Goal: Task Accomplishment & Management: Use online tool/utility

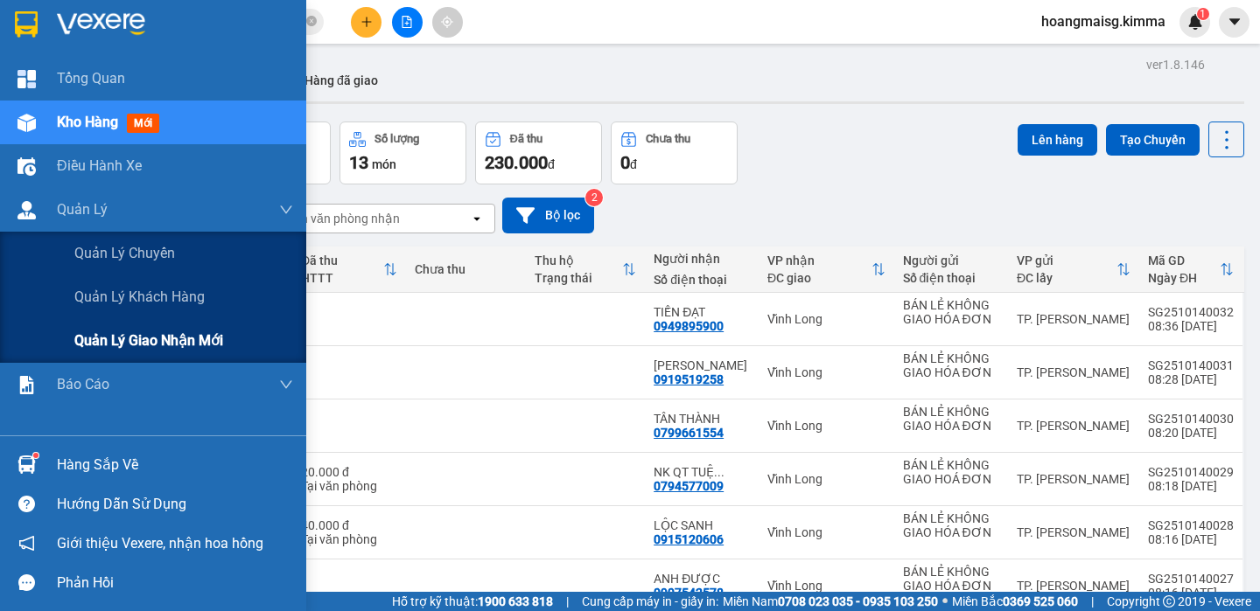
click at [91, 333] on span "Quản lý giao nhận mới" at bounding box center [148, 341] width 149 height 22
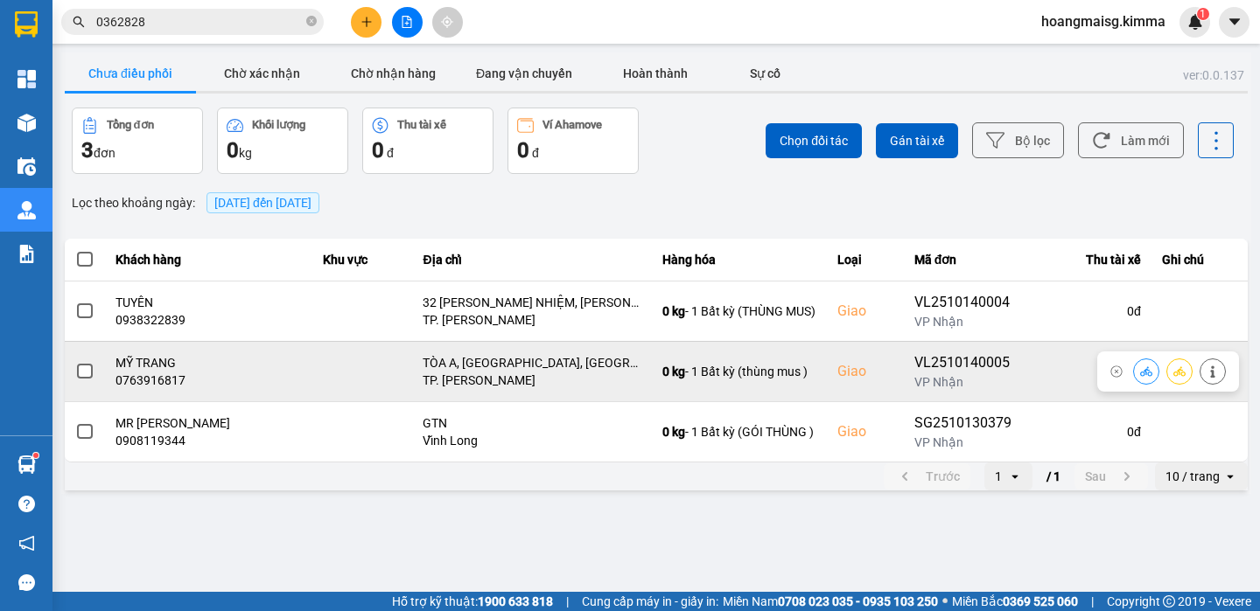
click at [1161, 372] on div at bounding box center [1179, 372] width 93 height 26
click at [1138, 369] on button at bounding box center [1146, 371] width 24 height 31
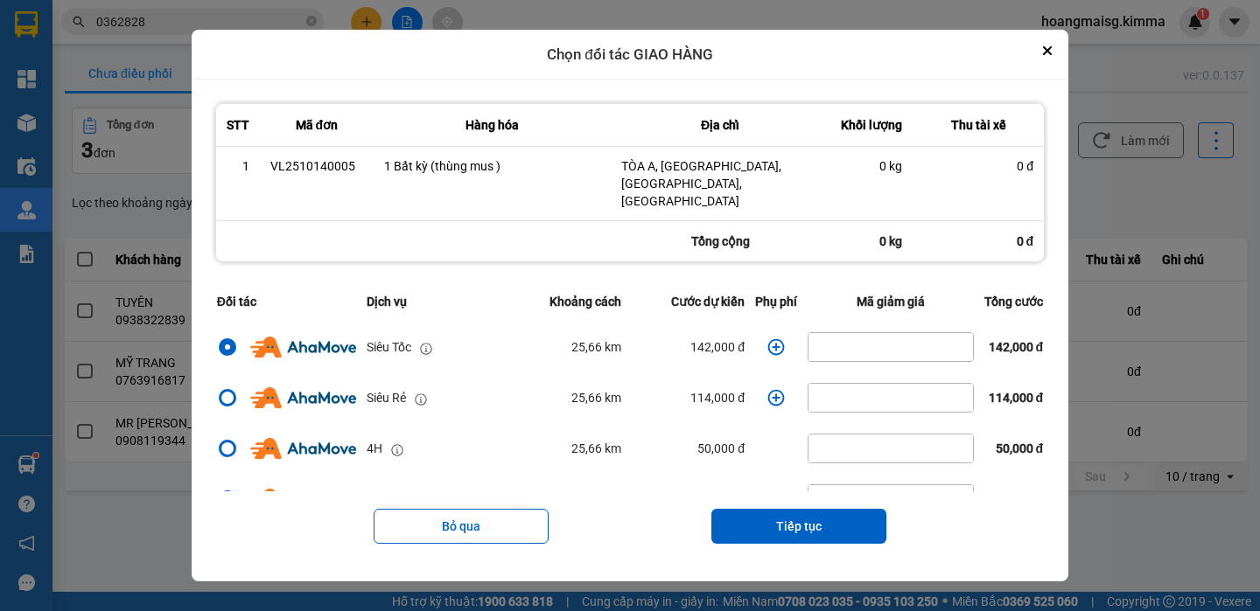
click at [767, 344] on icon "dialog" at bounding box center [775, 347] width 17 height 17
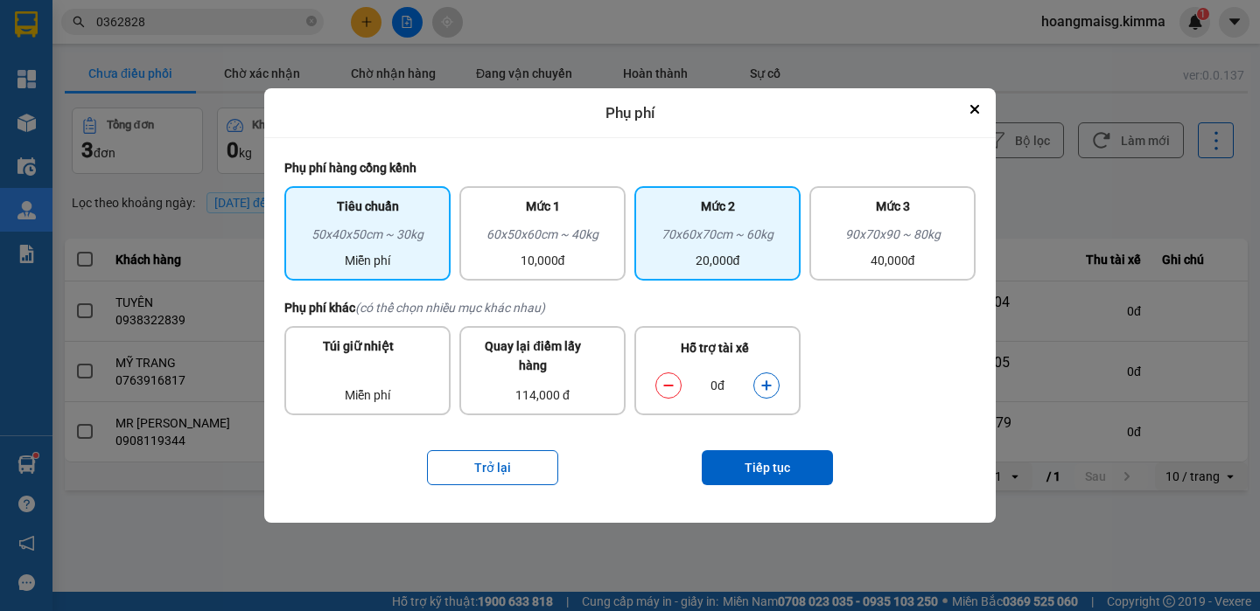
click at [667, 255] on div "20,000đ" at bounding box center [717, 260] width 145 height 19
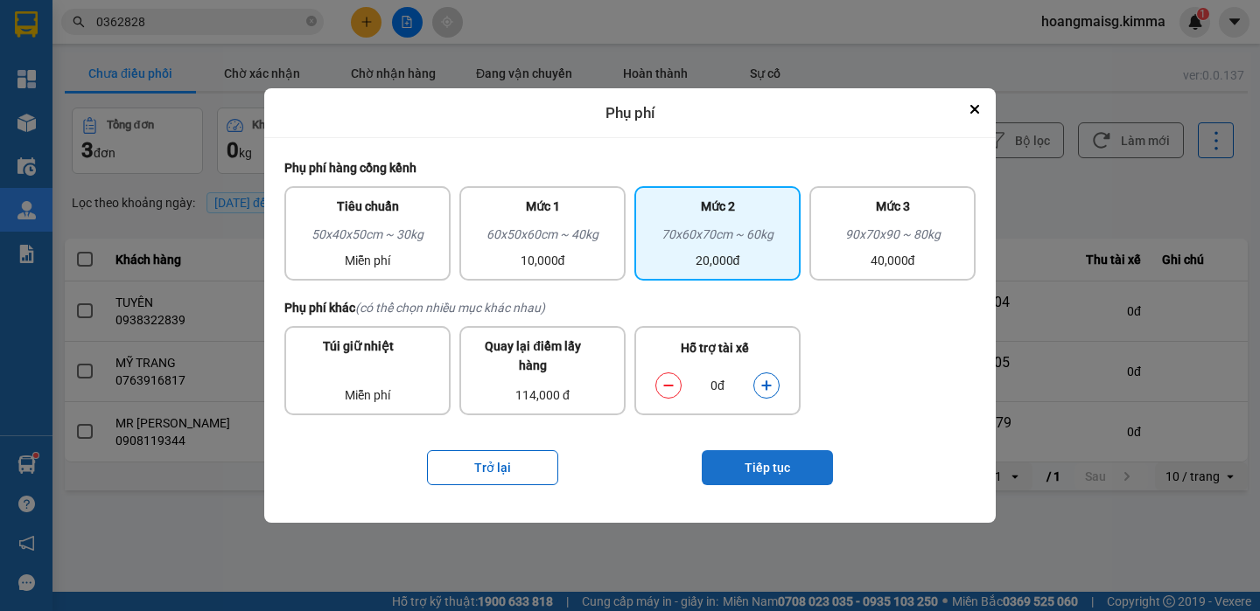
click at [778, 464] on button "Tiếp tục" at bounding box center [767, 467] width 131 height 35
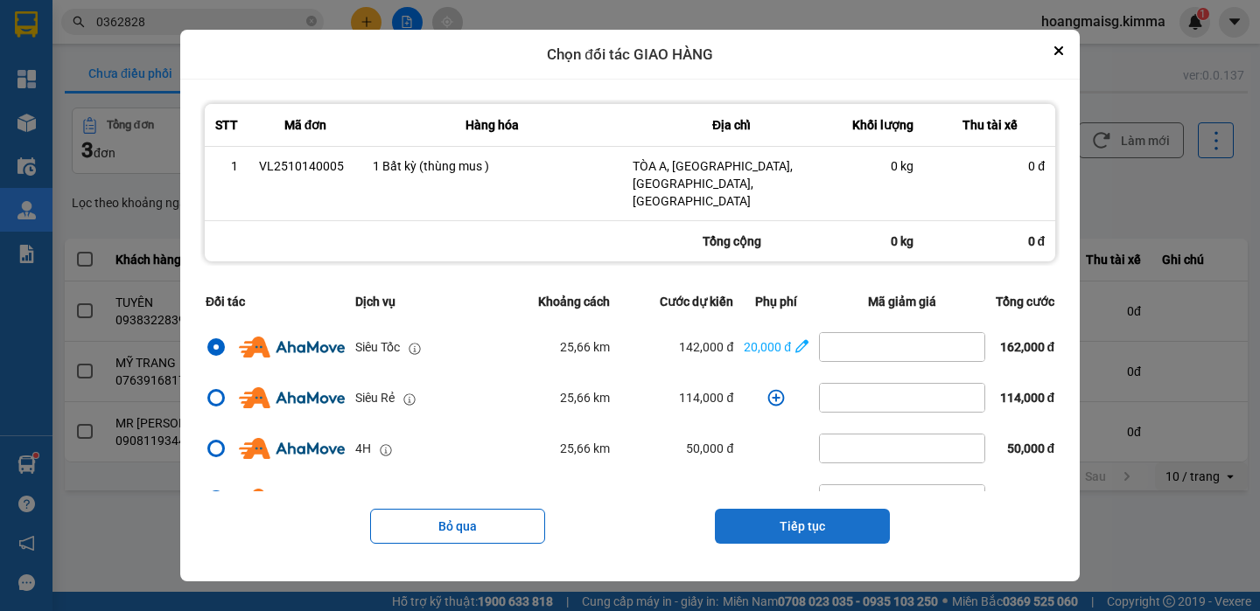
click at [871, 520] on button "Tiếp tục" at bounding box center [802, 526] width 175 height 35
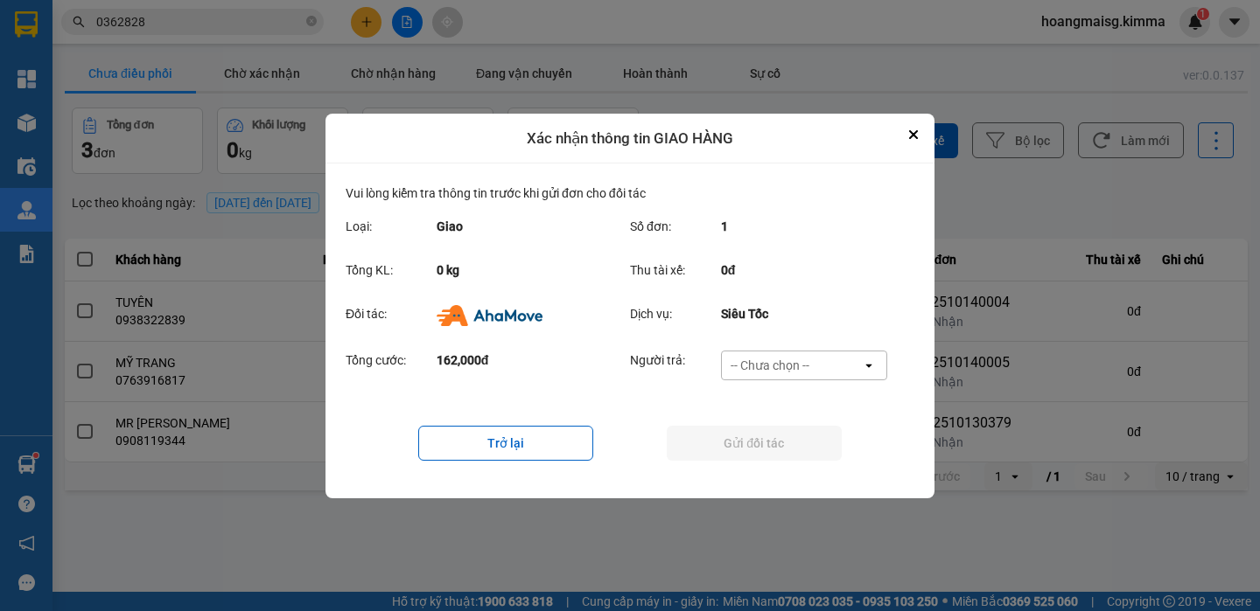
click at [798, 358] on div "-- Chưa chọn --" at bounding box center [769, 365] width 79 height 17
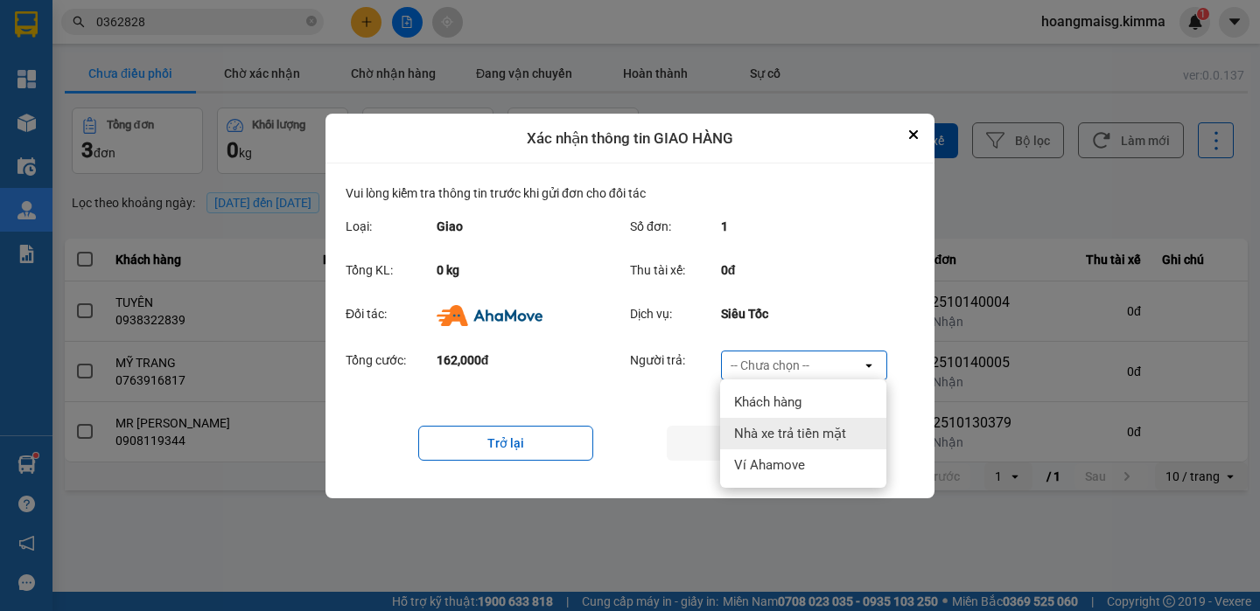
click at [776, 427] on span "Nhà xe trả tiền mặt" at bounding box center [790, 433] width 112 height 17
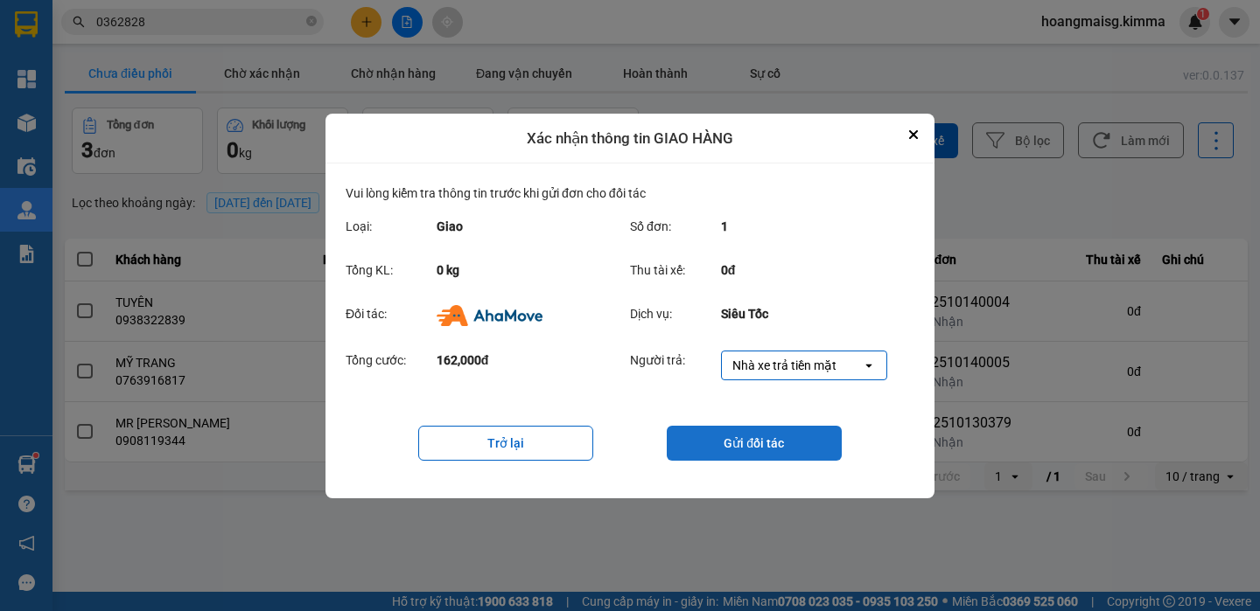
click at [778, 451] on button "Gửi đối tác" at bounding box center [754, 443] width 175 height 35
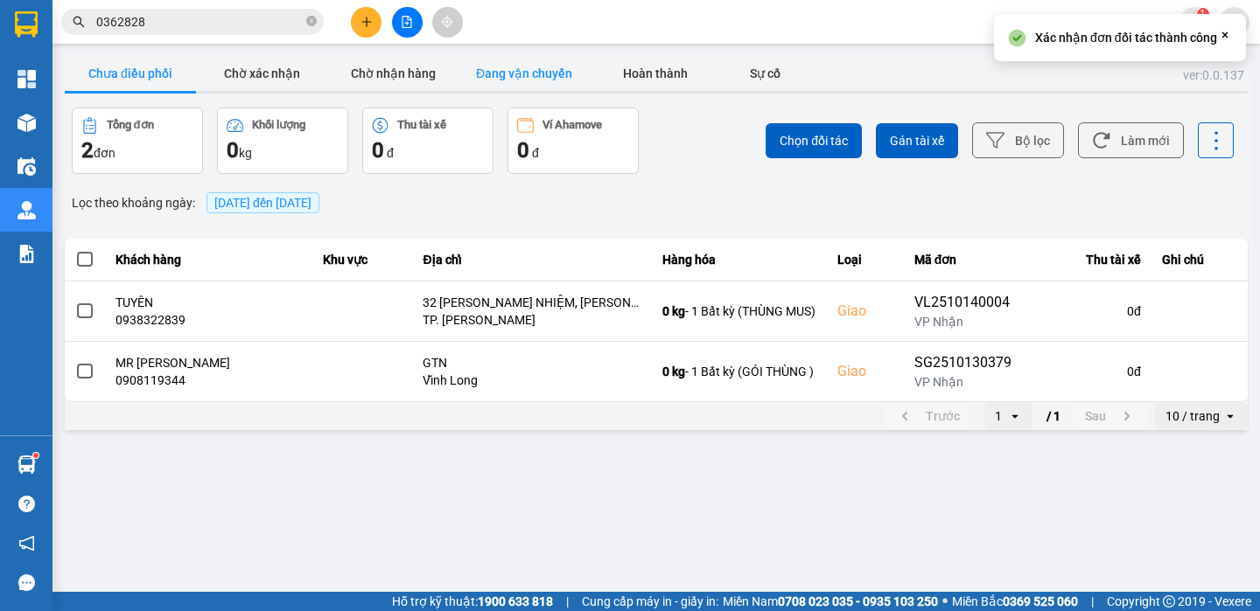
click at [505, 80] on button "Đang vận chuyển" at bounding box center [523, 73] width 131 height 35
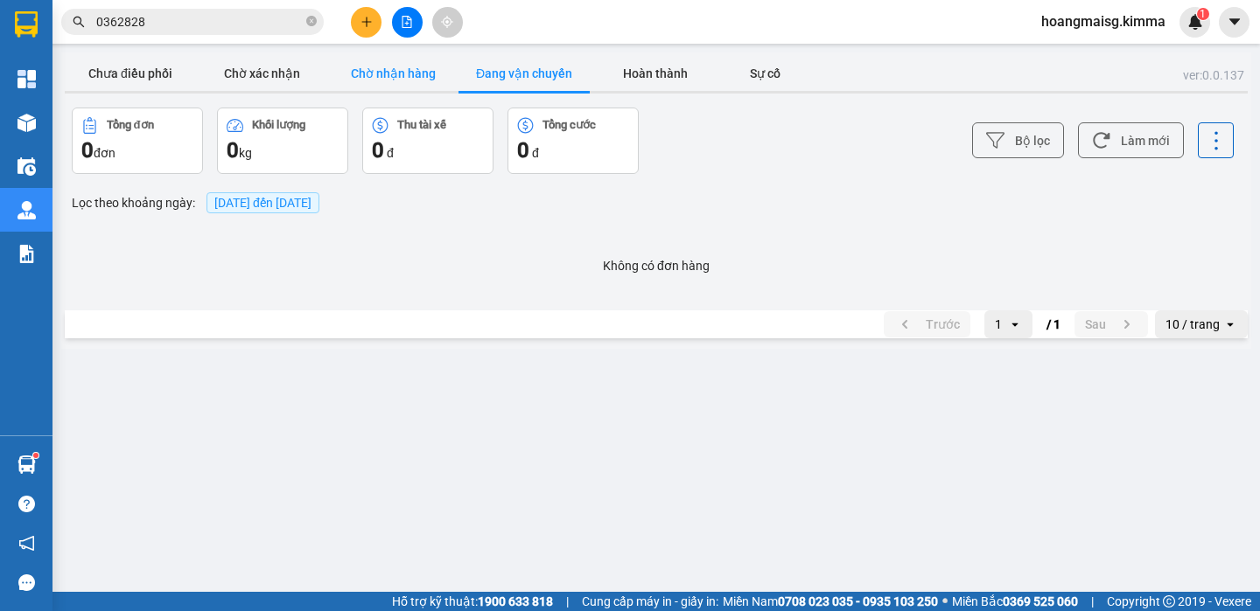
click at [413, 67] on button "Chờ nhận hàng" at bounding box center [392, 73] width 131 height 35
